Goal: Download file/media

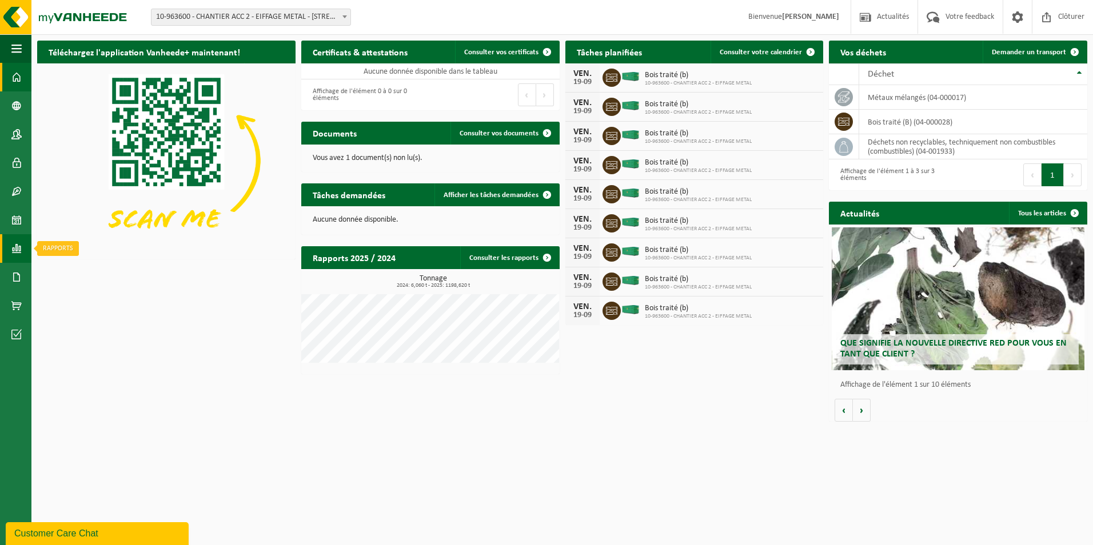
click at [19, 252] on span at bounding box center [16, 248] width 10 height 29
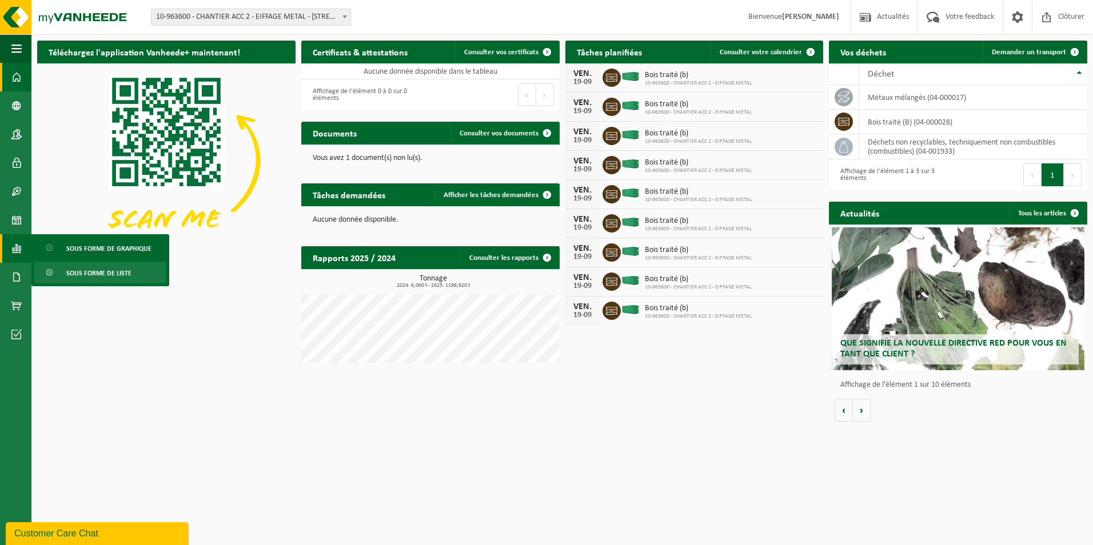
click at [69, 268] on span "Sous forme de liste" at bounding box center [98, 273] width 65 height 22
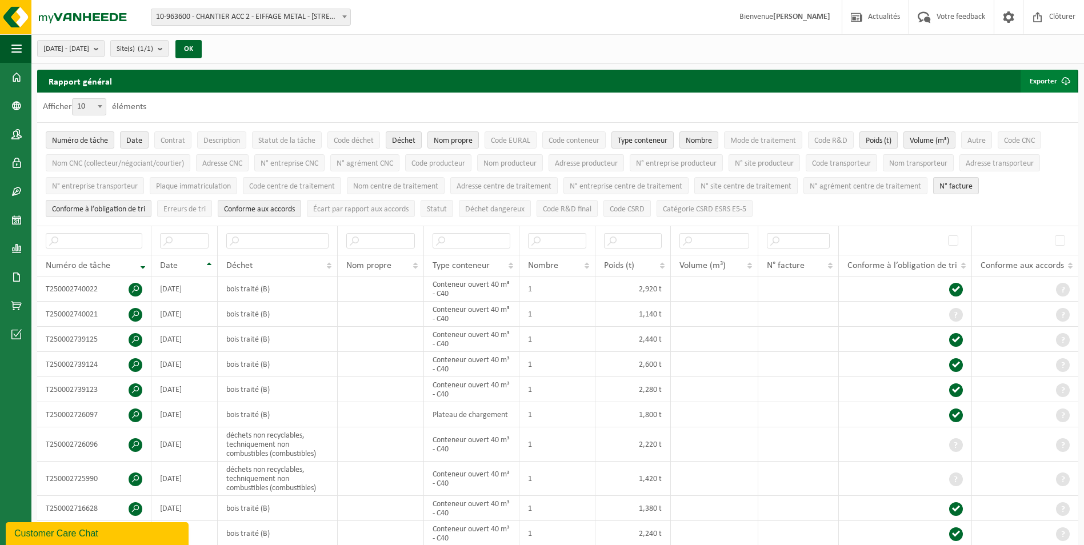
click at [1055, 76] on span "submit" at bounding box center [1066, 81] width 23 height 23
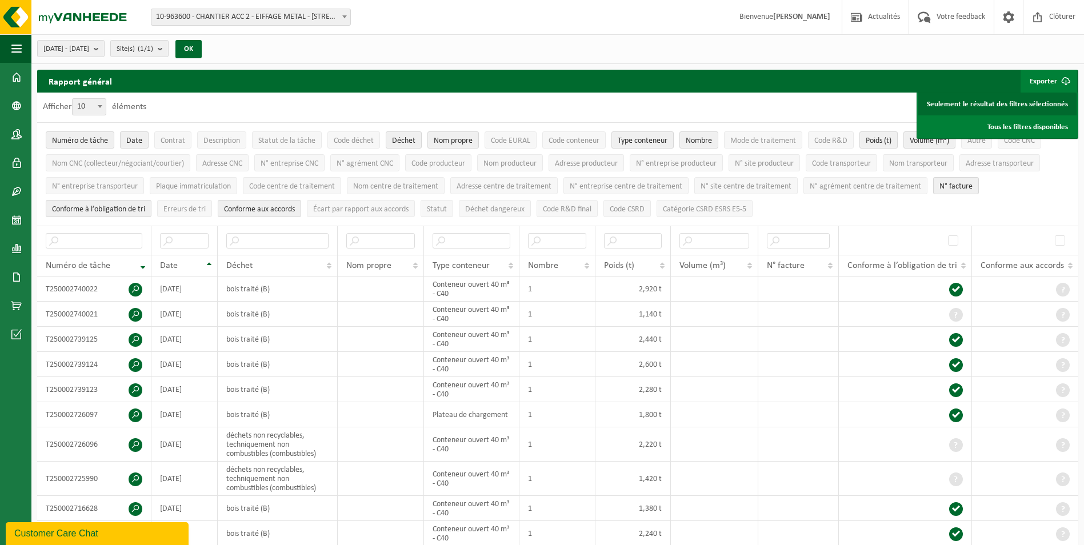
click at [1041, 102] on link "Seulement le résultat des filtres sélectionnés" at bounding box center [998, 104] width 158 height 23
